Goal: Task Accomplishment & Management: Manage account settings

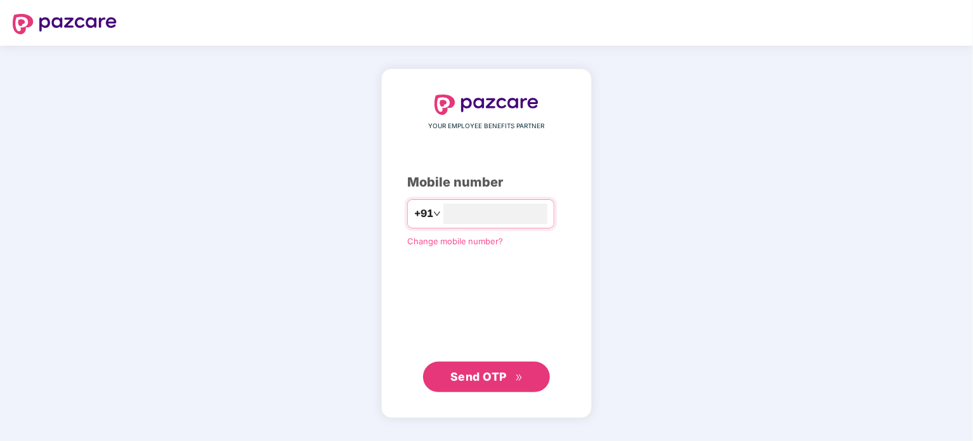
type input "**********"
click at [474, 380] on span "Send OTP" at bounding box center [478, 376] width 56 height 13
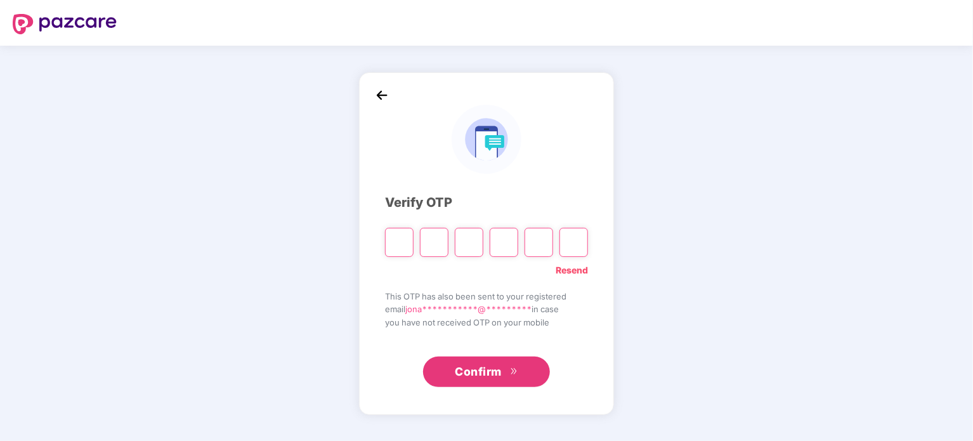
type input "*"
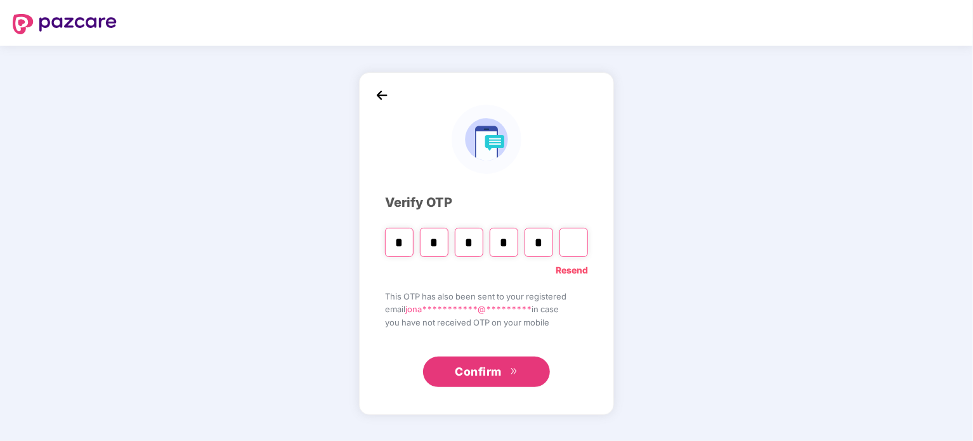
type input "*"
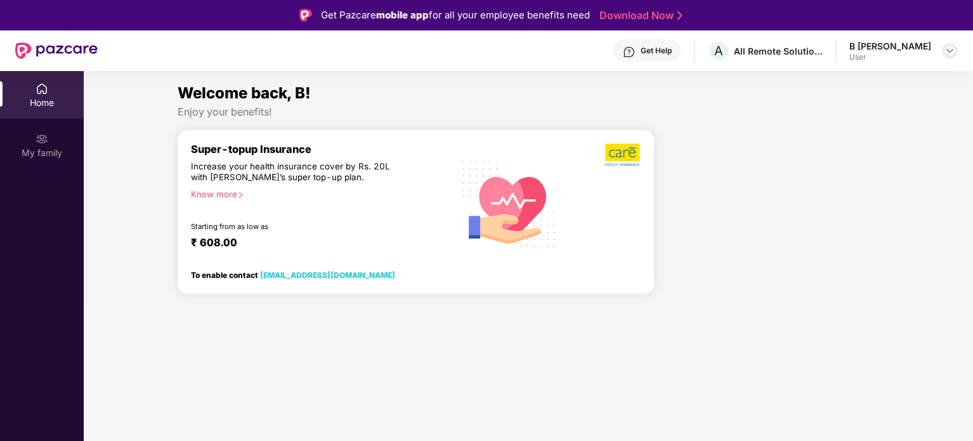
click at [952, 48] on img at bounding box center [950, 51] width 10 height 10
click at [738, 112] on div "Enjoy your benefits!" at bounding box center [529, 111] width 702 height 13
click at [46, 147] on div "My family" at bounding box center [42, 153] width 84 height 13
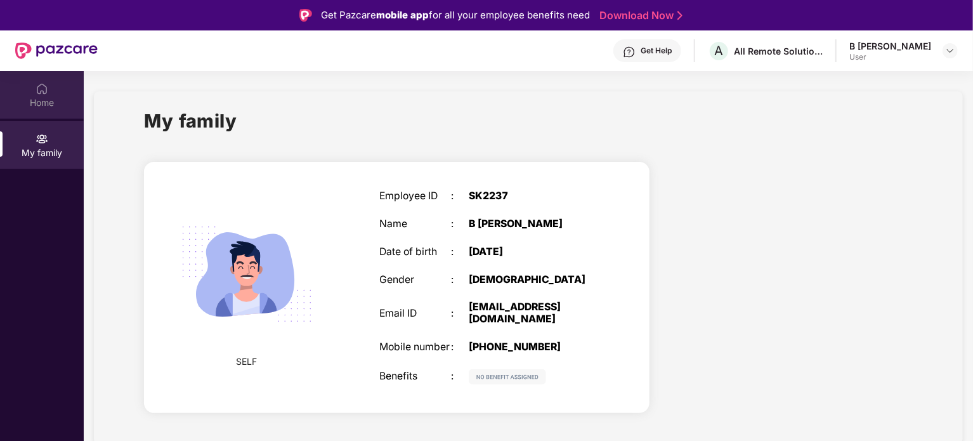
click at [49, 95] on div "Home" at bounding box center [42, 95] width 84 height 48
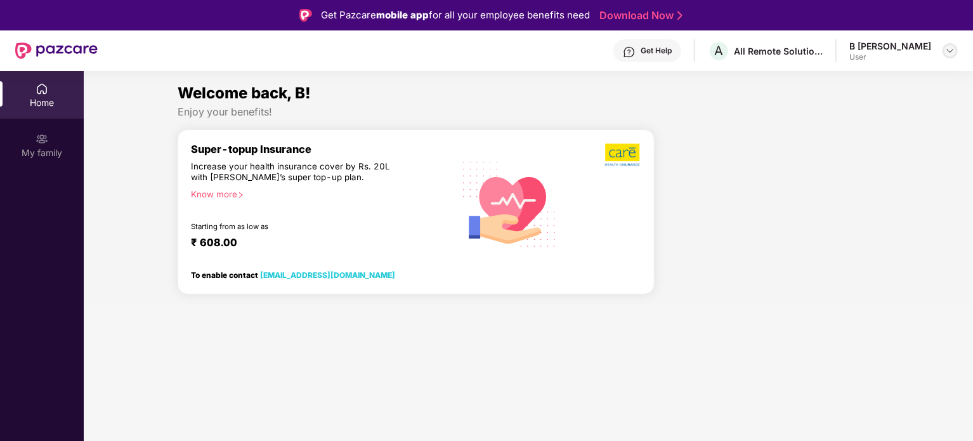
click at [947, 48] on img at bounding box center [950, 51] width 10 height 10
click at [839, 79] on div "Logout" at bounding box center [890, 81] width 165 height 25
